Goal: Task Accomplishment & Management: Use online tool/utility

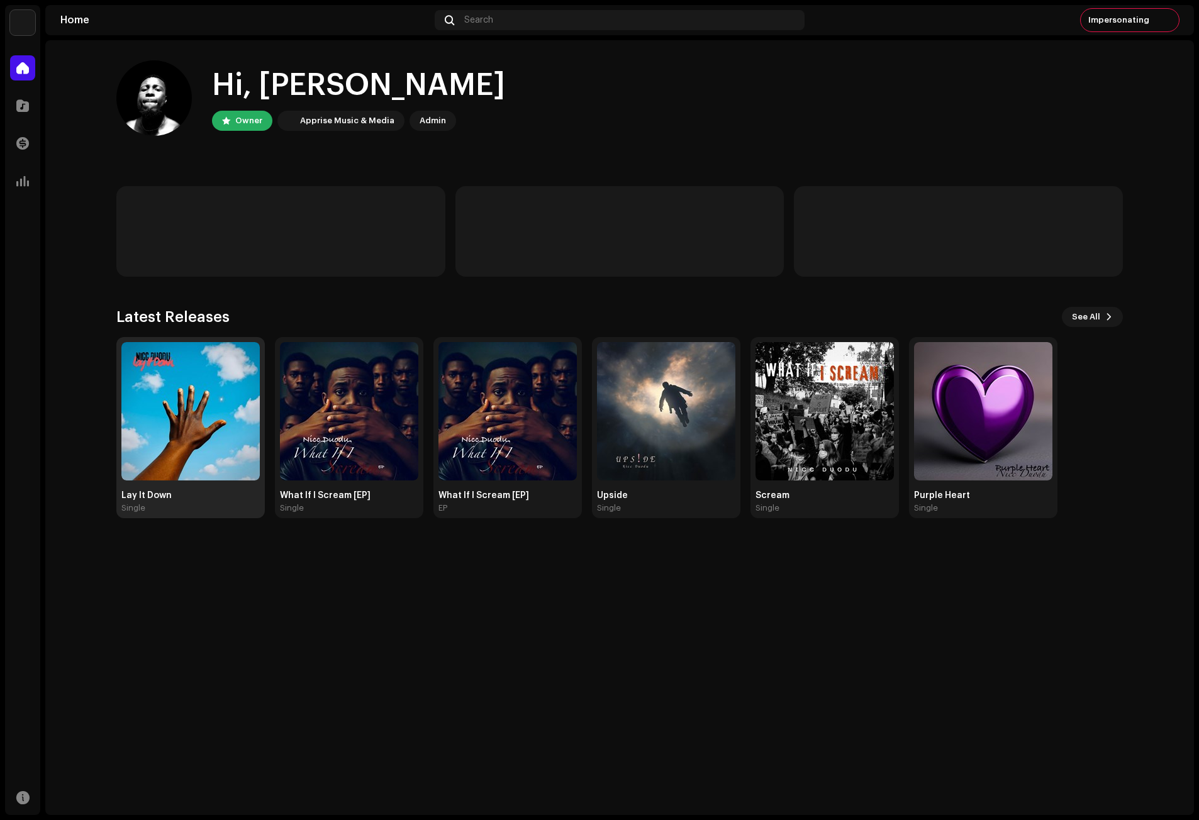
click at [192, 396] on img at bounding box center [190, 411] width 138 height 138
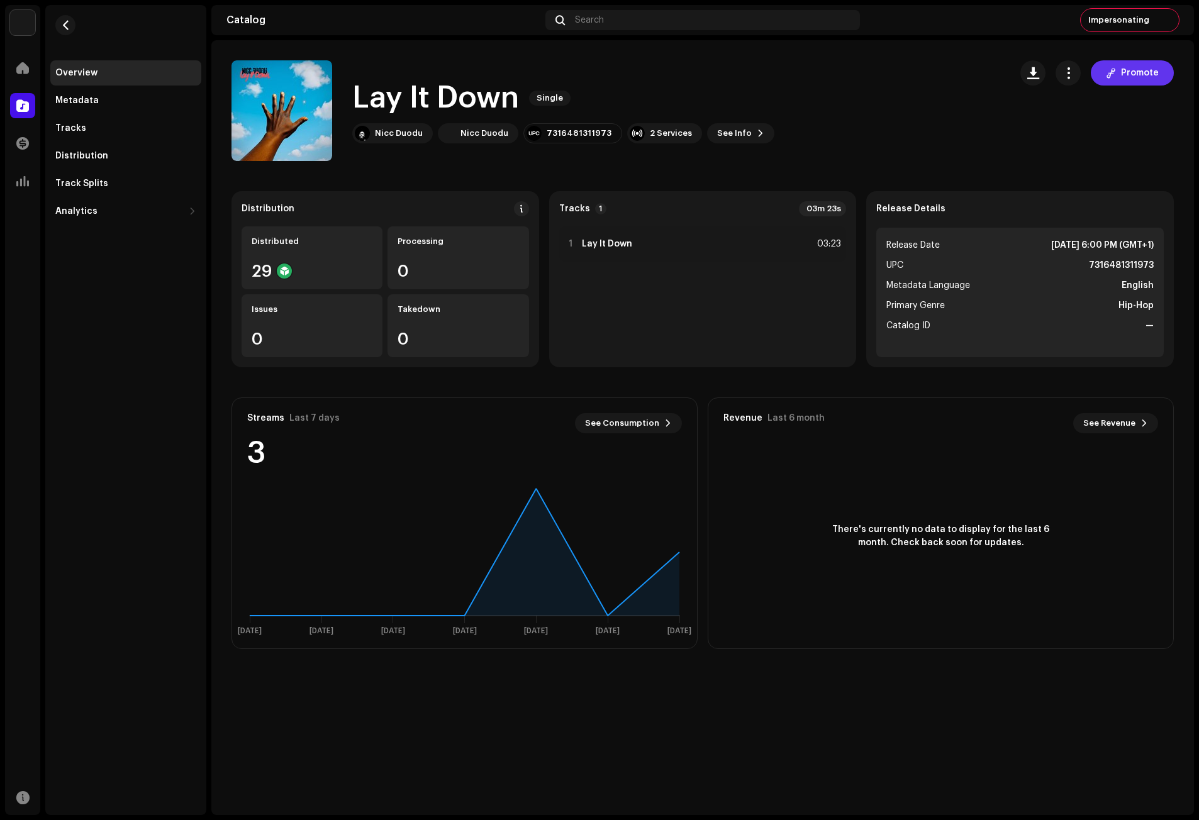
click at [1145, 69] on span "Promote" at bounding box center [1140, 72] width 38 height 25
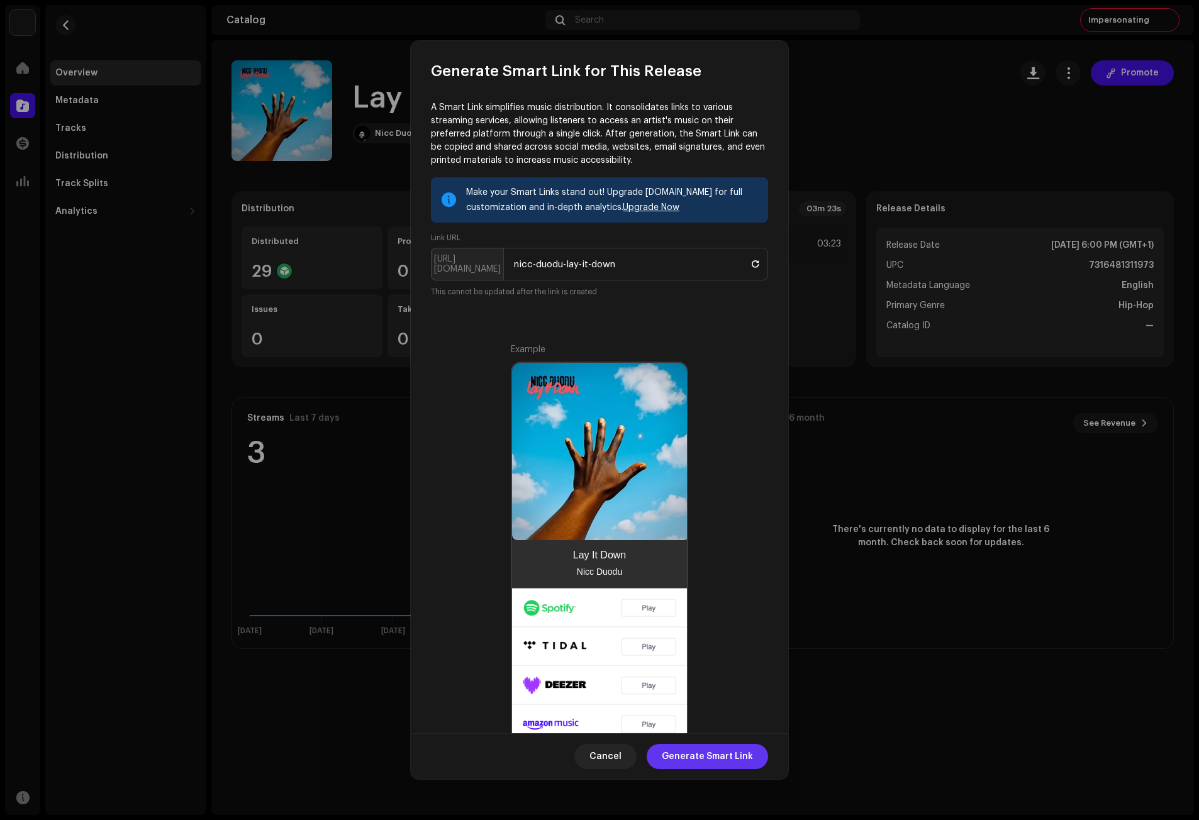
click at [710, 757] on span "Generate Smart Link" at bounding box center [707, 756] width 91 height 25
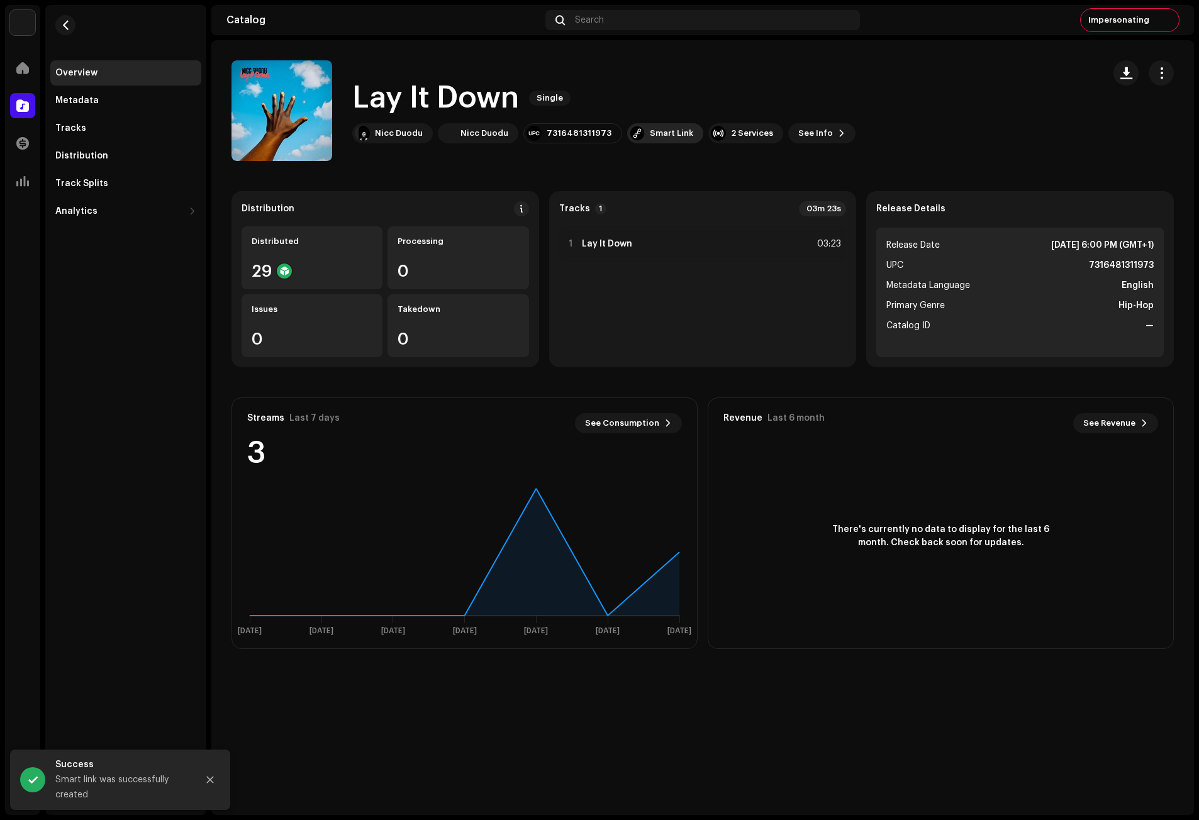
click at [652, 134] on div "Smart Link" at bounding box center [671, 133] width 43 height 10
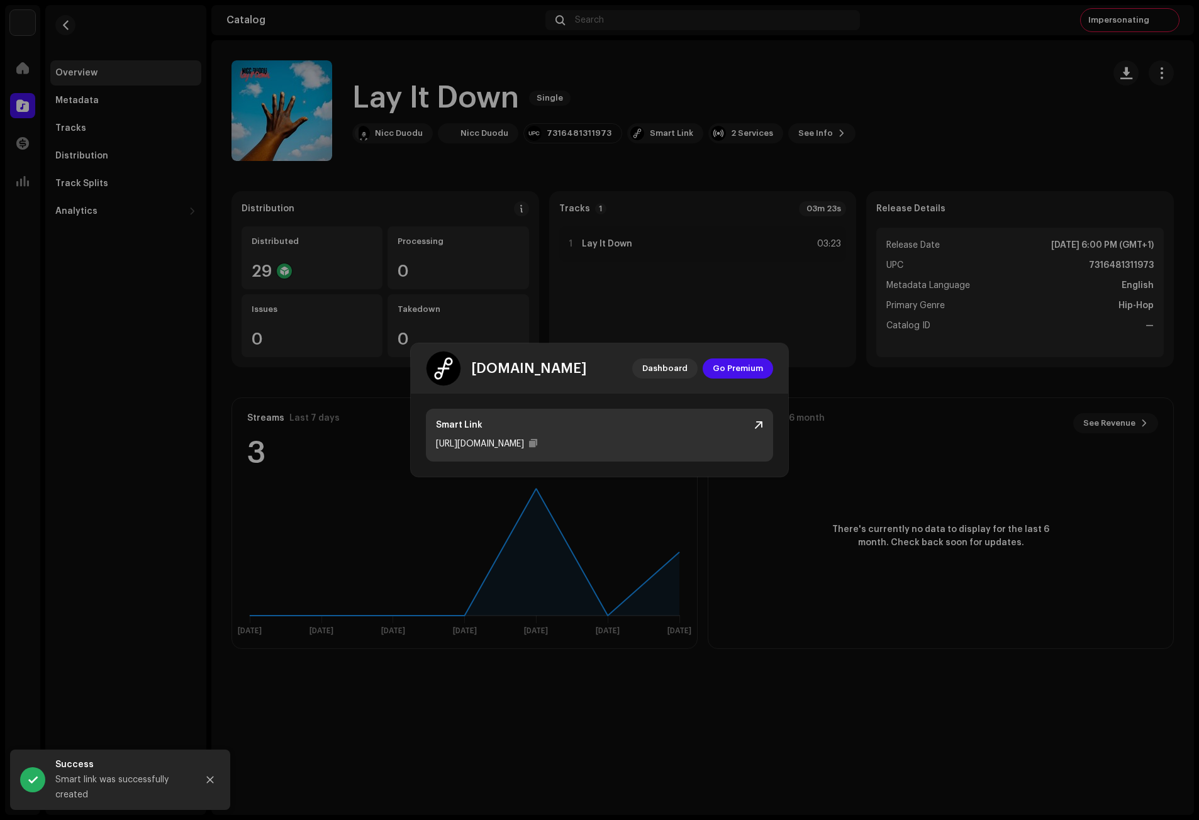
click at [759, 421] on div at bounding box center [758, 425] width 9 height 10
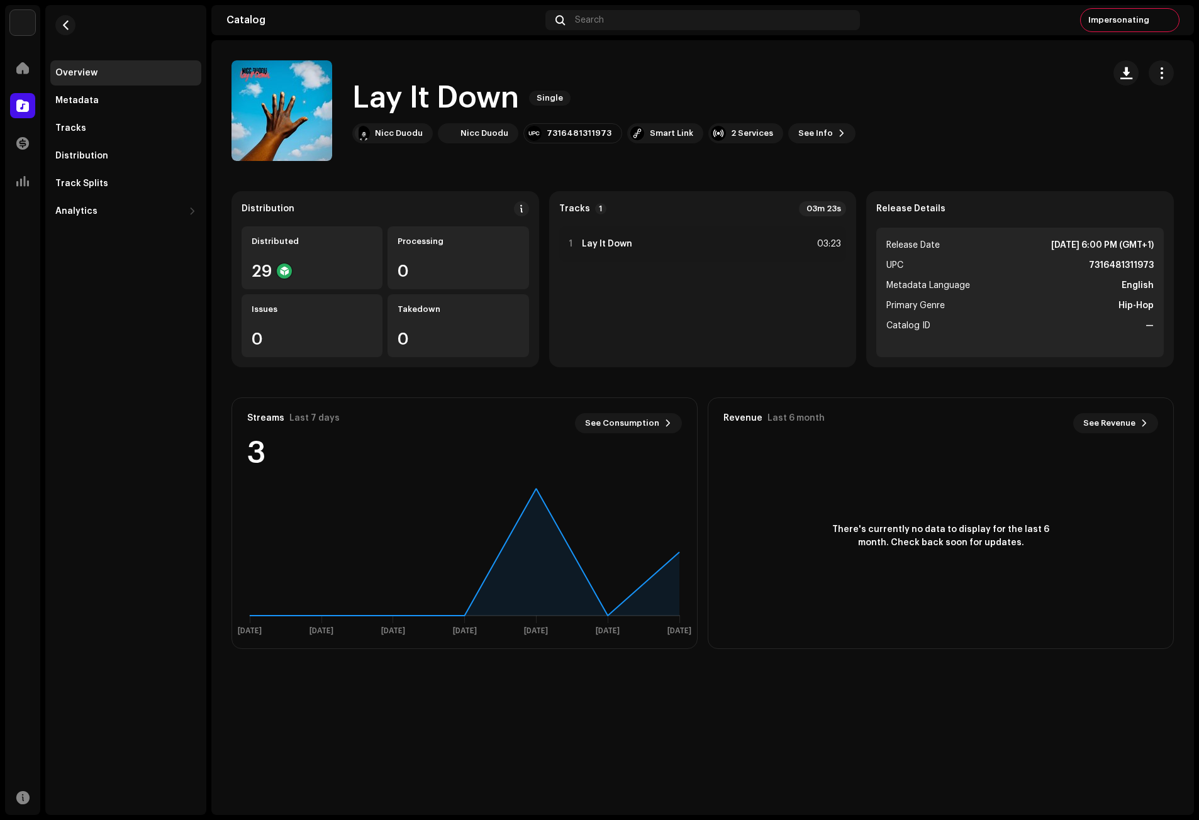
click at [959, 93] on div "[DOMAIN_NAME] Dashboard Go Premium Smart Link [URL][DOMAIN_NAME]" at bounding box center [599, 410] width 1199 height 820
click at [30, 63] on div at bounding box center [22, 67] width 25 height 25
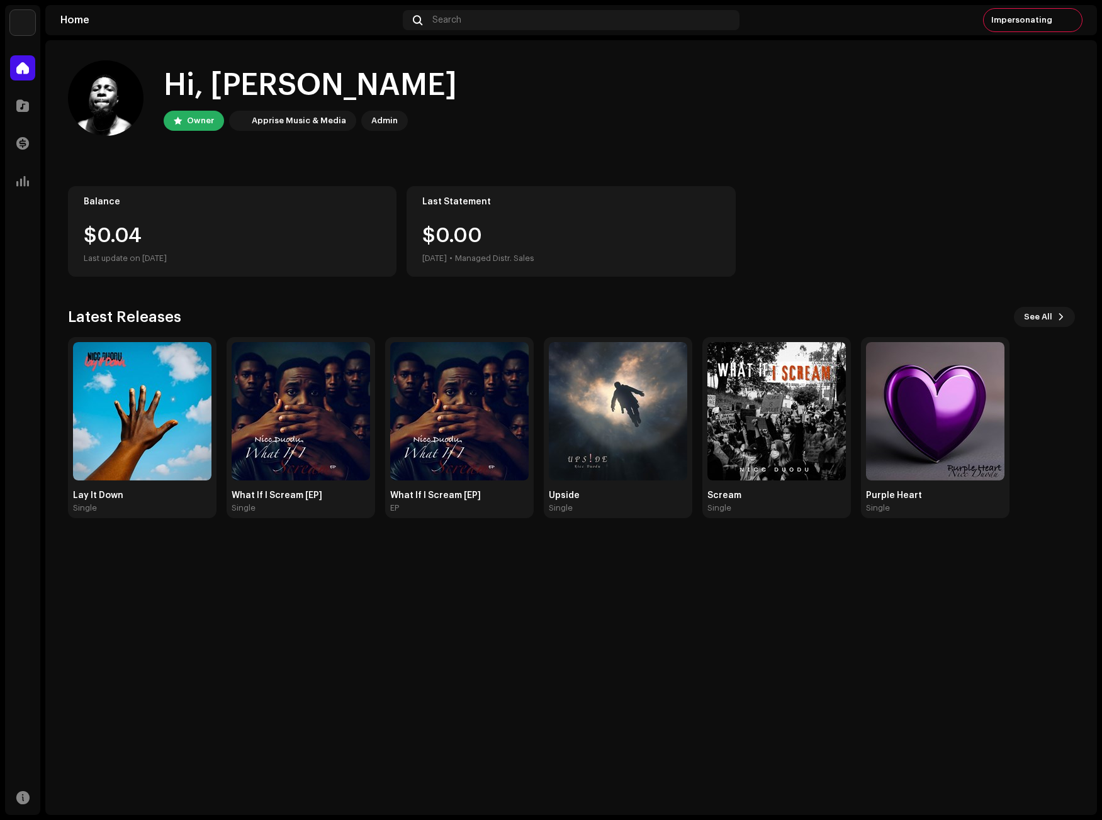
click at [0, 376] on div "Nicc Duodu Home Catalog Transactions Analytics Resources Home Search Impersonat…" at bounding box center [551, 410] width 1102 height 820
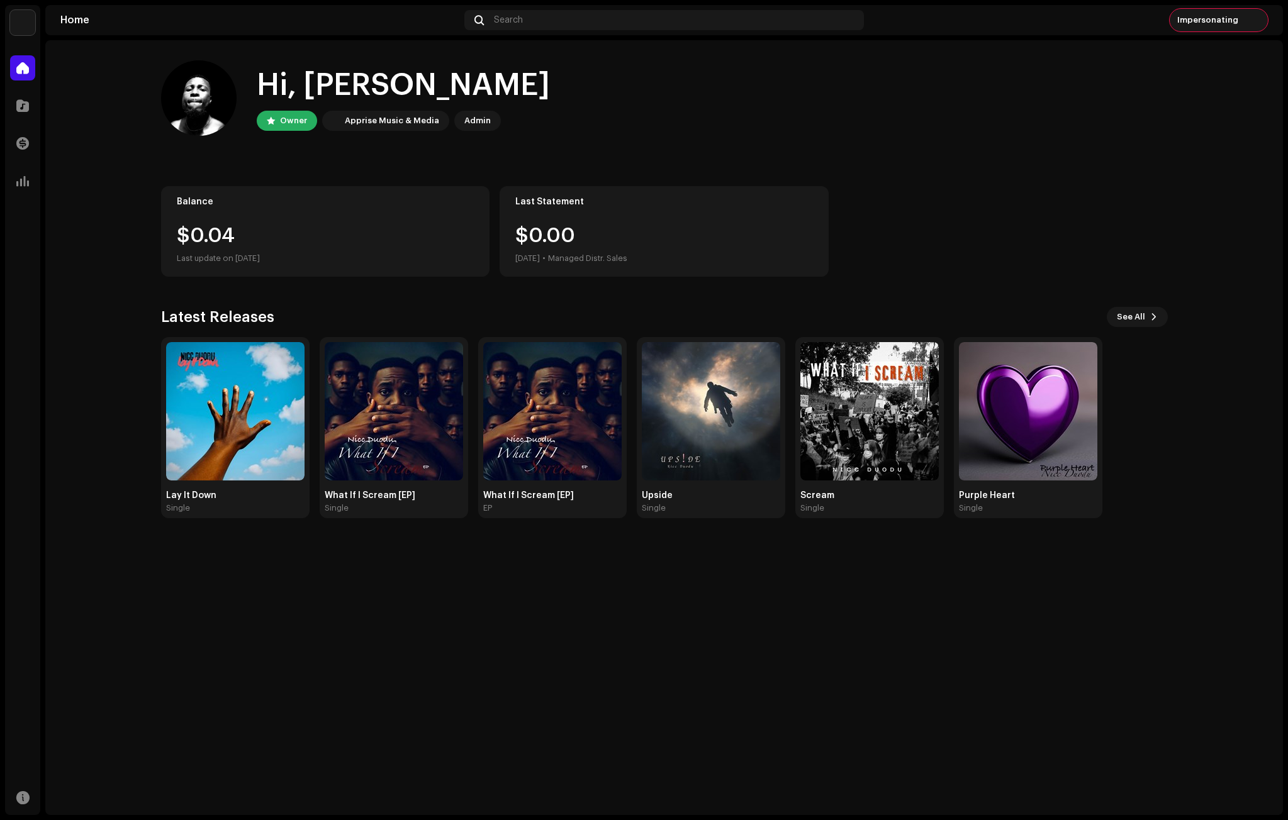
click at [1198, 22] on span "Impersonating" at bounding box center [1207, 20] width 61 height 10
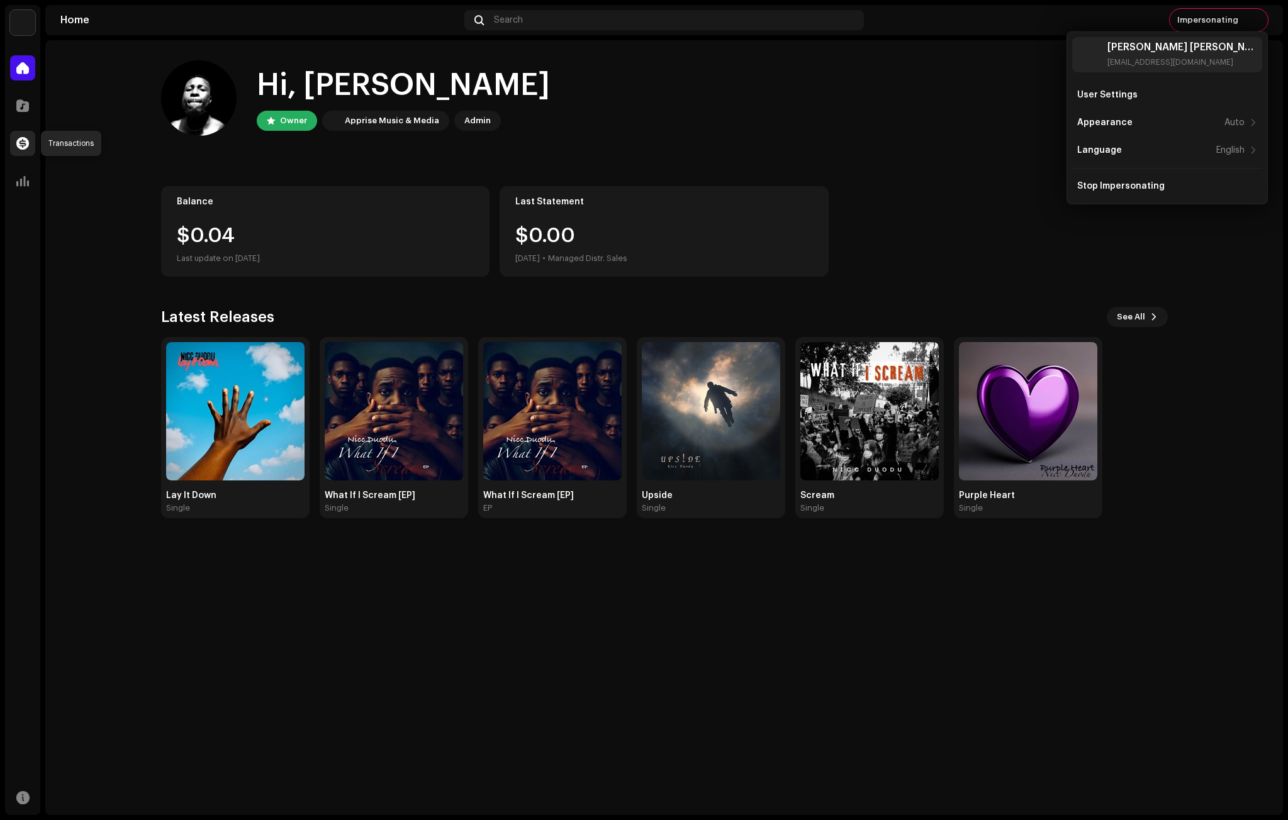
click at [20, 140] on span at bounding box center [22, 143] width 13 height 10
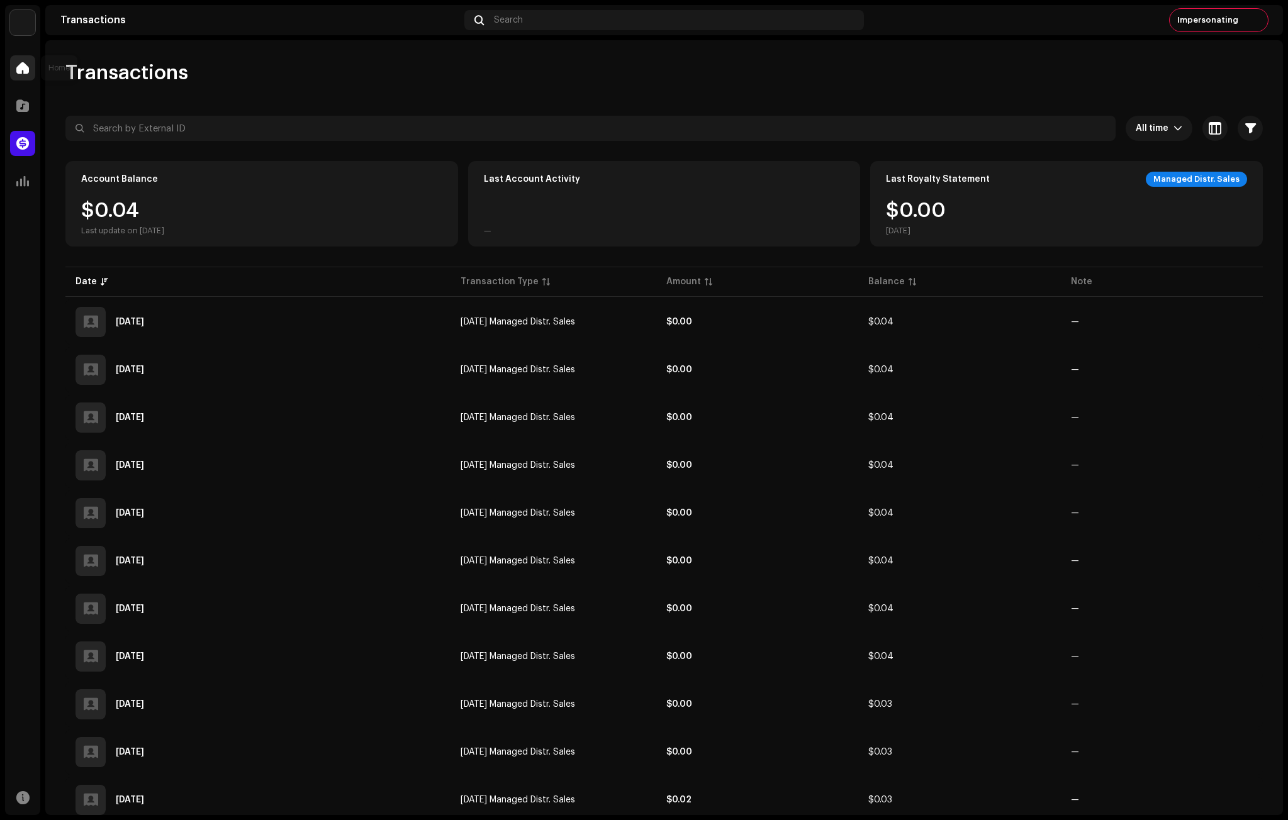
click at [16, 58] on div at bounding box center [22, 67] width 25 height 25
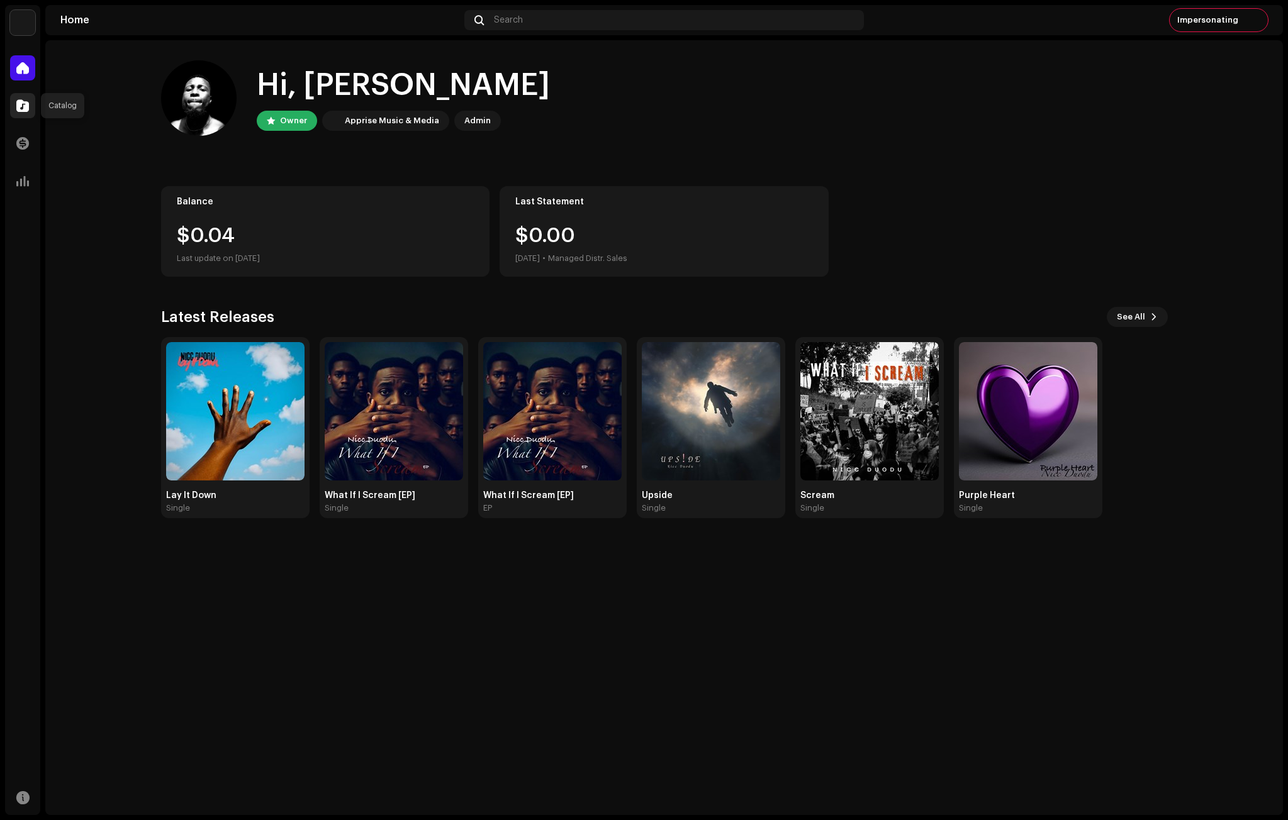
click at [21, 102] on span at bounding box center [22, 106] width 13 height 10
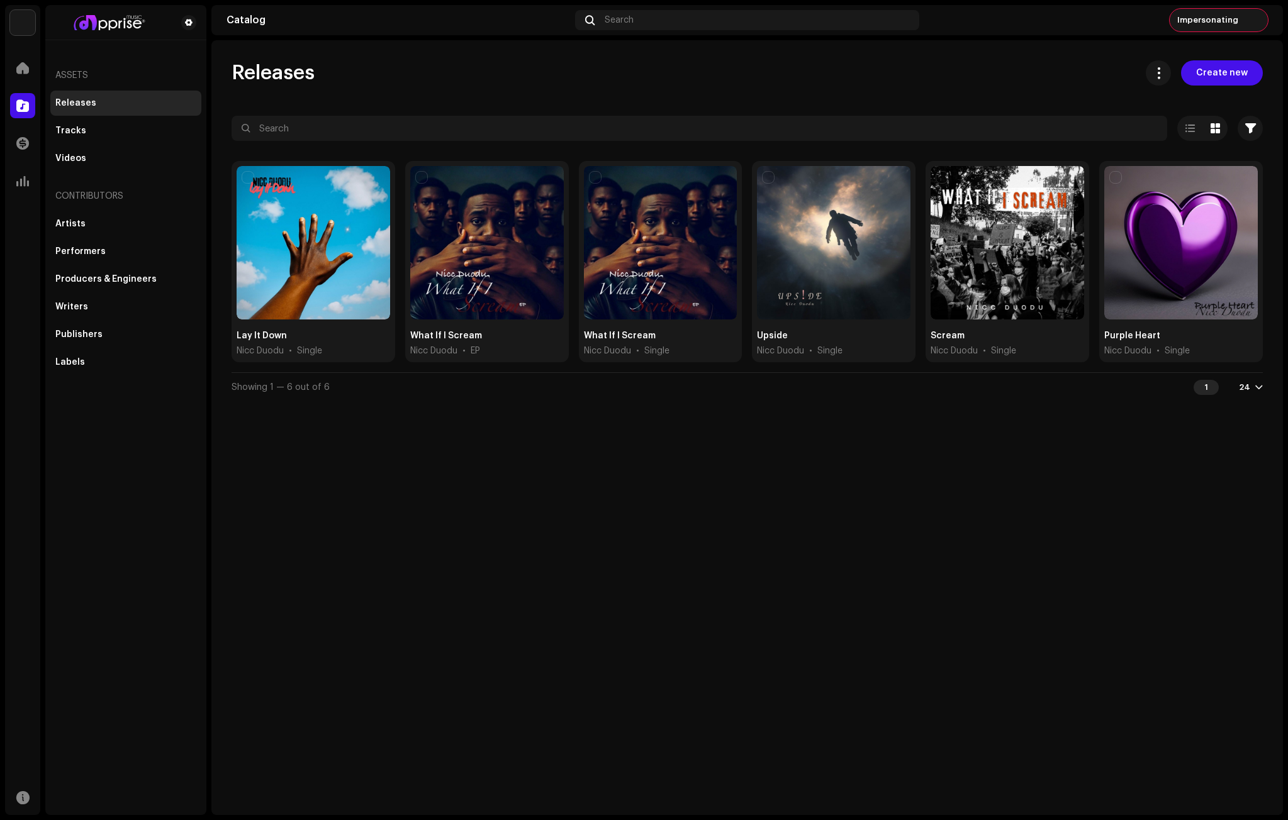
click at [1198, 18] on div "Impersonating" at bounding box center [1218, 20] width 98 height 23
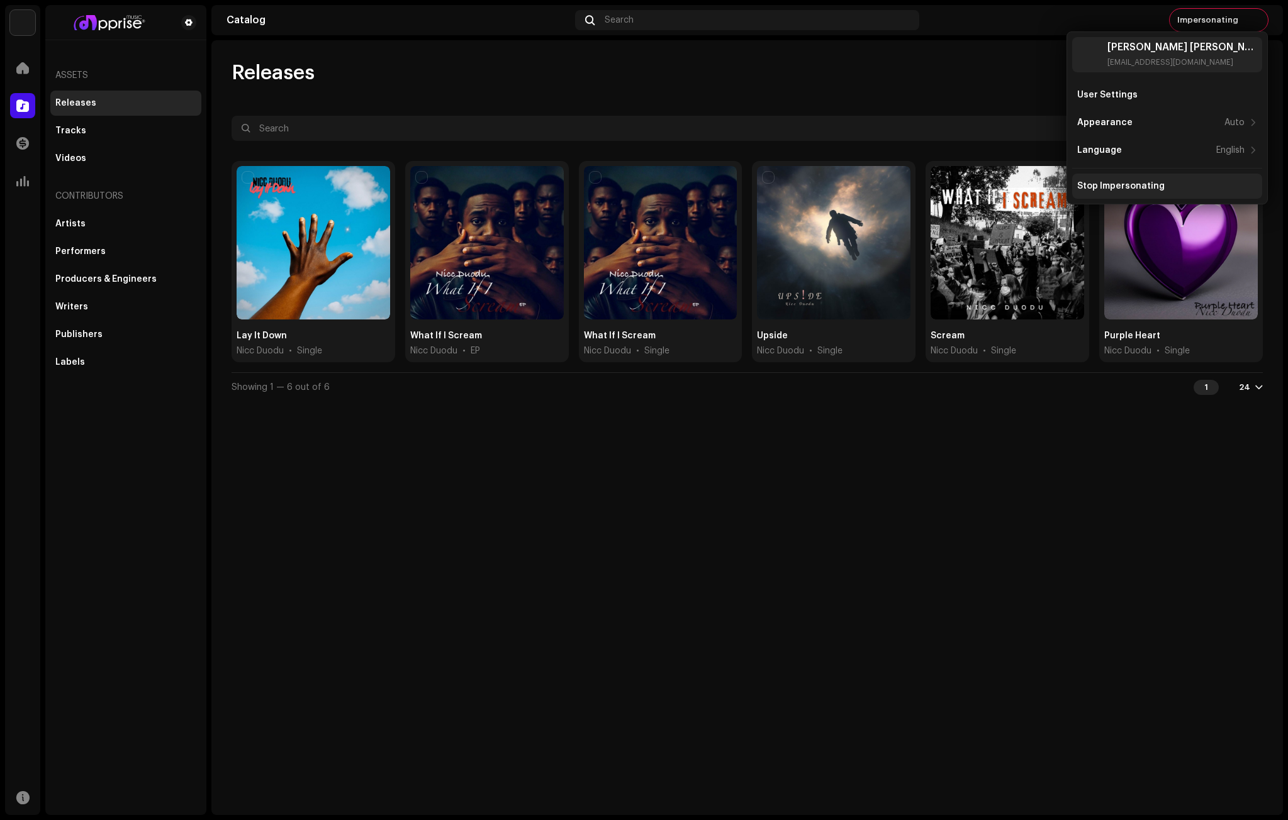
click at [1130, 187] on div "Stop Impersonating" at bounding box center [1120, 186] width 87 height 10
